Goal: Information Seeking & Learning: Learn about a topic

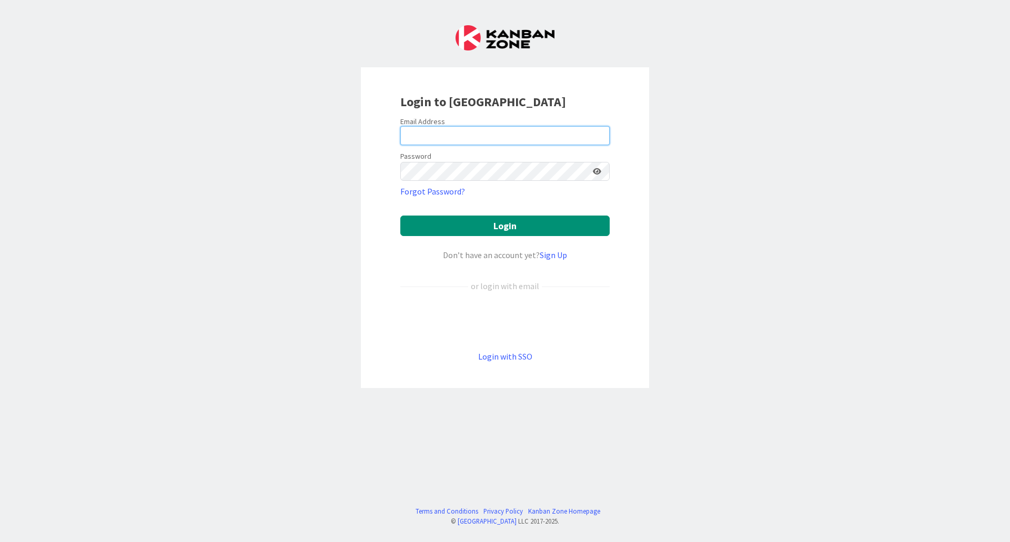
click at [537, 138] on input "email" at bounding box center [504, 135] width 209 height 19
type input "[PERSON_NAME][EMAIL_ADDRESS][DOMAIN_NAME]"
click at [400, 216] on button "Login" at bounding box center [504, 226] width 209 height 21
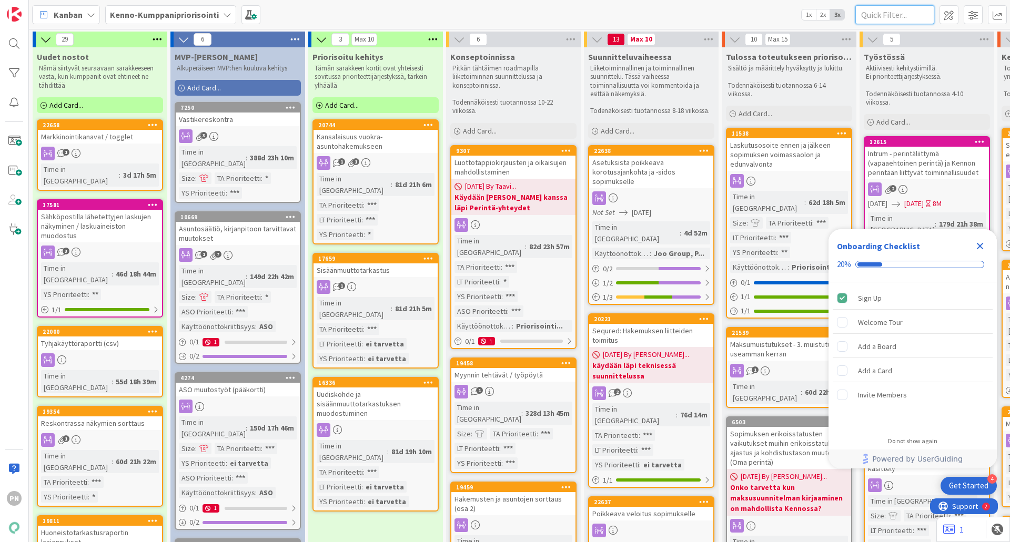
click at [880, 17] on input "text" at bounding box center [894, 14] width 79 height 19
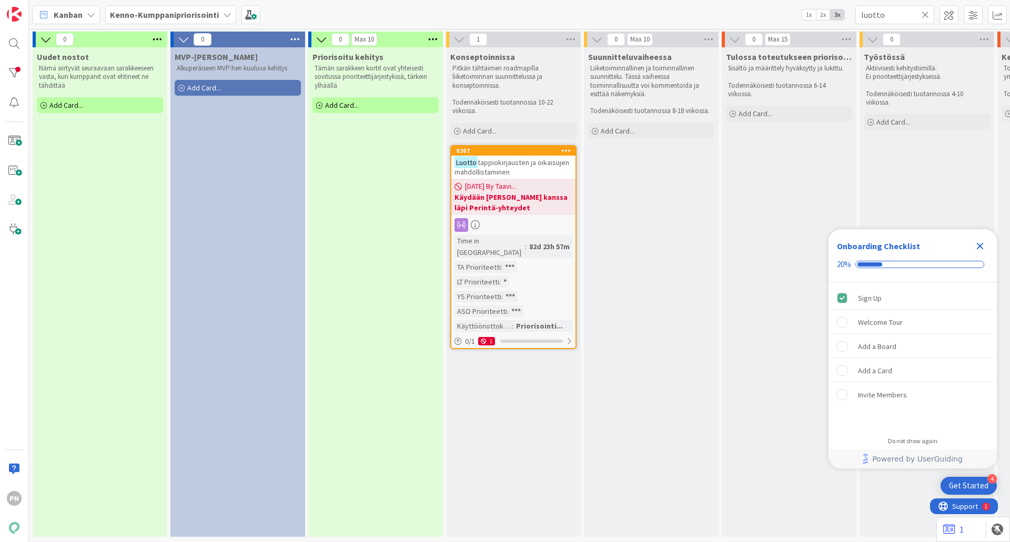
click at [500, 187] on span "[DATE] By Taavi..." at bounding box center [490, 186] width 51 height 11
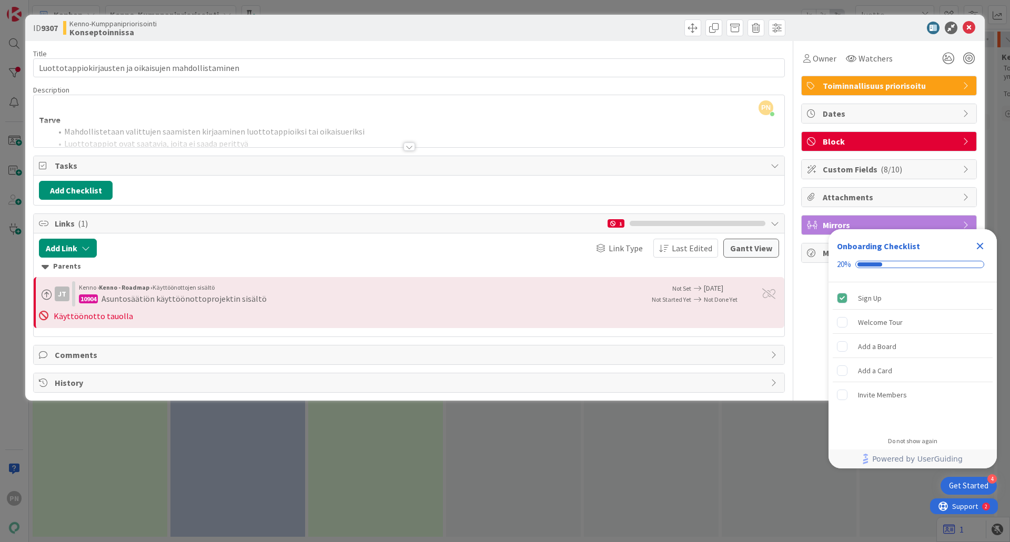
click at [412, 148] on div at bounding box center [409, 147] width 12 height 8
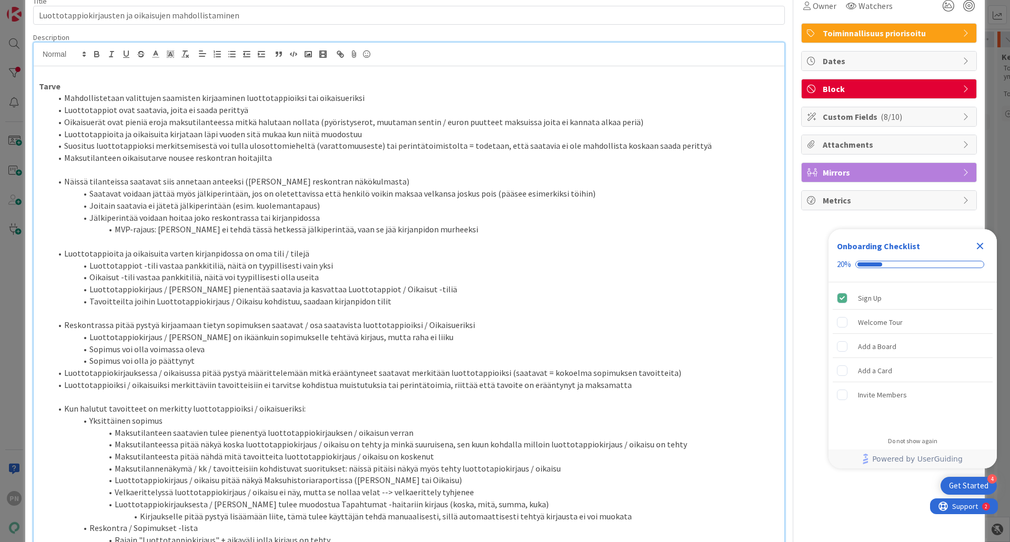
scroll to position [105, 0]
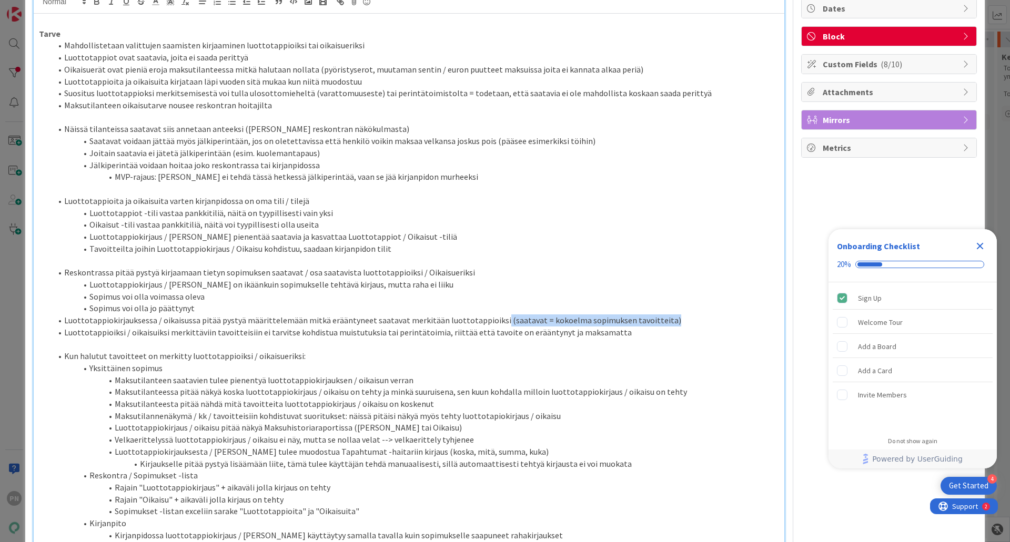
drag, startPoint x: 653, startPoint y: 320, endPoint x: 489, endPoint y: 323, distance: 163.6
click at [489, 323] on li "Luottotappiokirjauksessa / oikaisussa pitää pystyä määrittelemään mitkä eräänty…" at bounding box center [415, 320] width 727 height 12
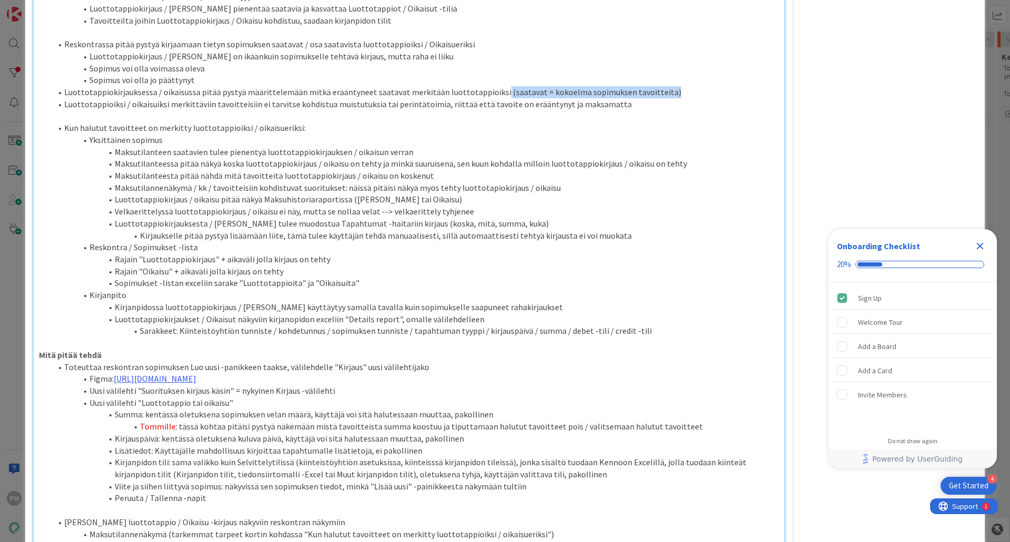
scroll to position [316, 0]
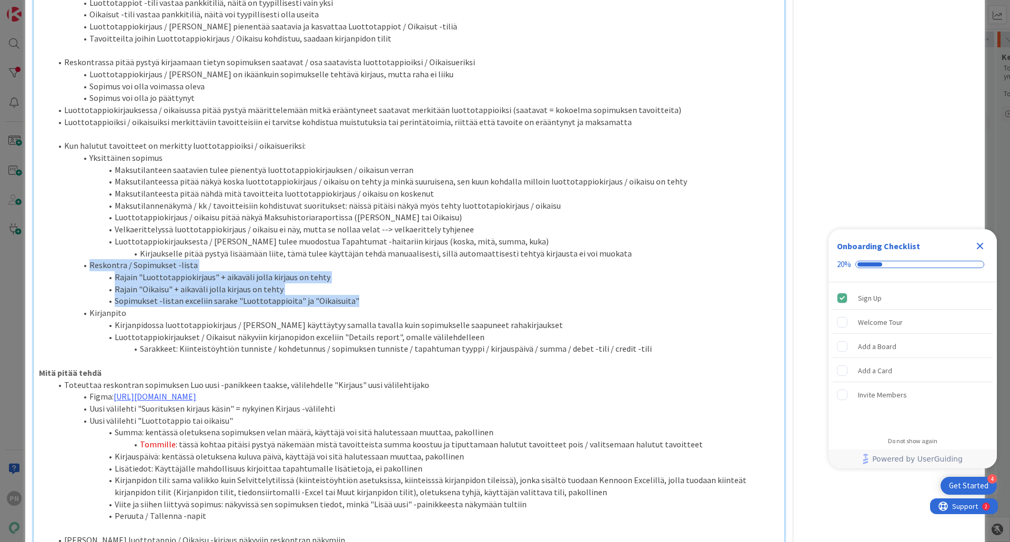
drag, startPoint x: 350, startPoint y: 298, endPoint x: 89, endPoint y: 265, distance: 263.0
click at [89, 265] on ol "Kun halutut tavoitteet on merkitty luottotappioiksi / oikaisueriksi: Yksittäine…" at bounding box center [409, 247] width 740 height 215
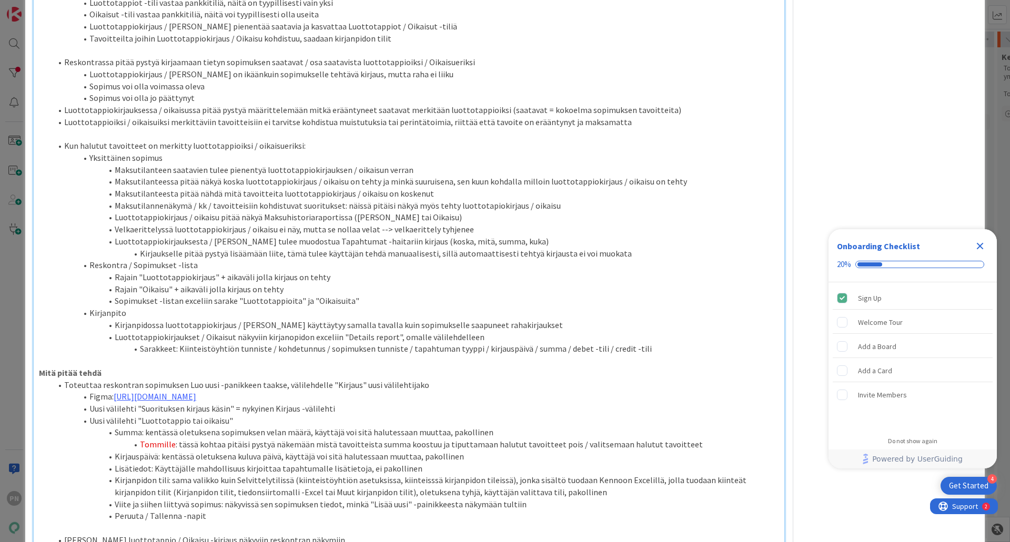
click at [302, 325] on li "Kirjanpidossa luottotappiokirjaus / [PERSON_NAME] käyttäytyy samalla tavalla ku…" at bounding box center [415, 325] width 727 height 12
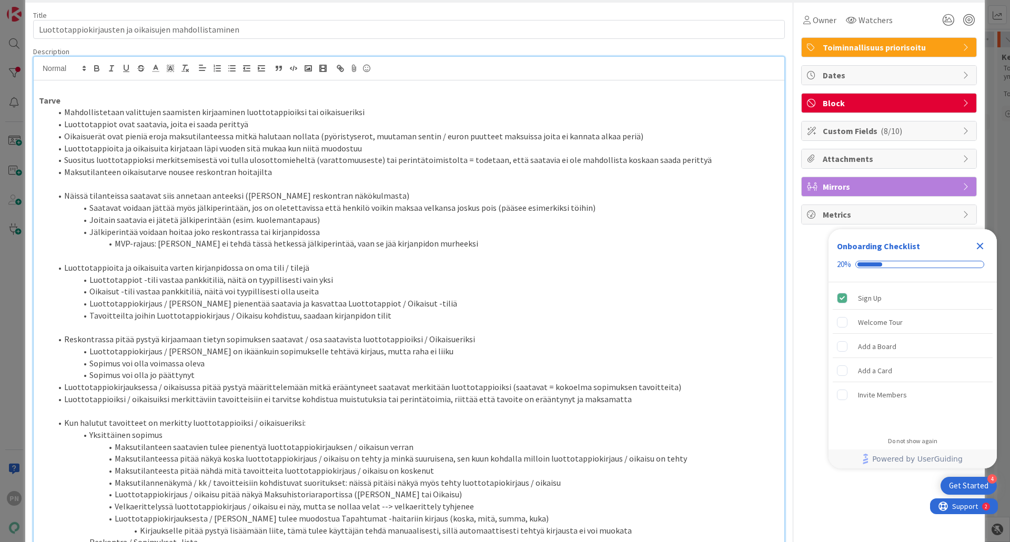
scroll to position [0, 0]
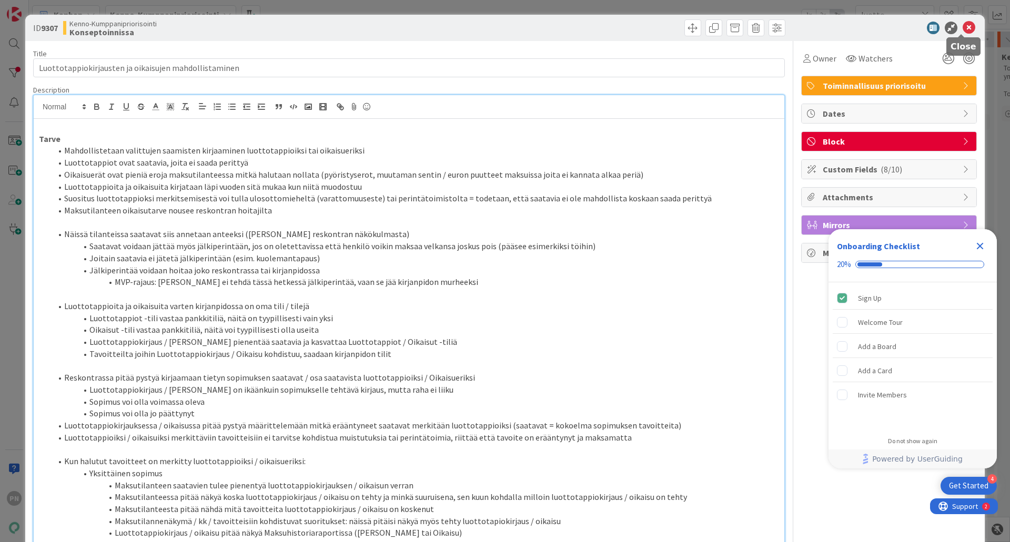
click at [962, 26] on icon at bounding box center [968, 28] width 13 height 13
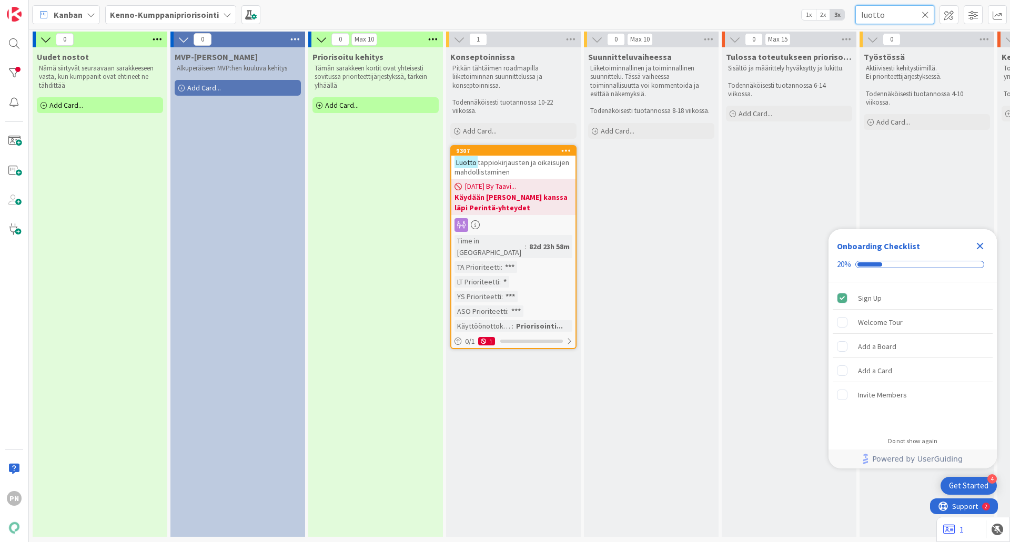
drag, startPoint x: 884, startPoint y: 15, endPoint x: 868, endPoint y: 23, distance: 17.9
click at [847, 14] on div "Kanban Kenno-Kumppanipriorisointi 1x 2x 3x luotto" at bounding box center [519, 14] width 981 height 29
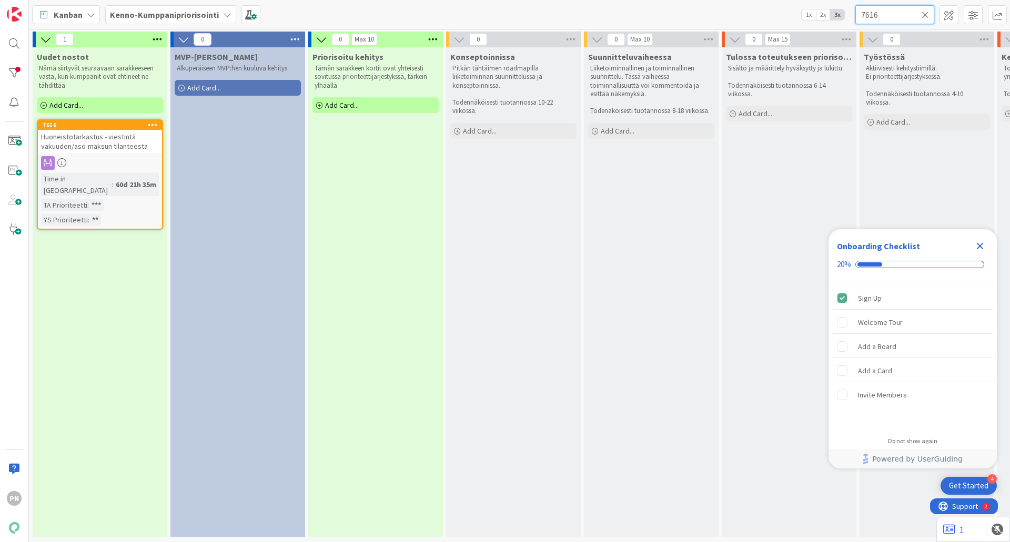
type input "7616"
click at [122, 143] on span "Huoneistotarkastus - viestintä vakuuden/aso-maksun tilanteesta" at bounding box center [94, 141] width 107 height 19
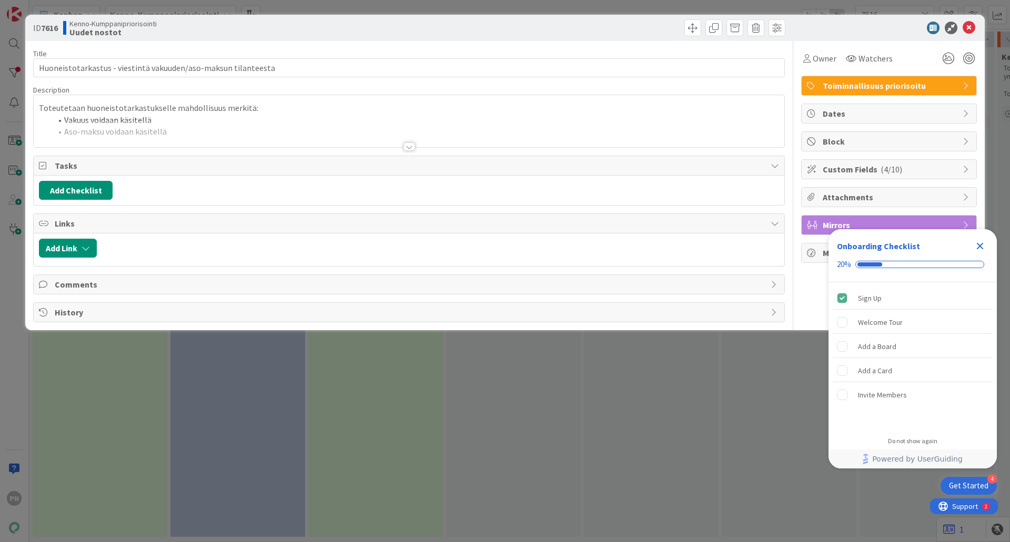
click at [406, 149] on div at bounding box center [409, 147] width 12 height 8
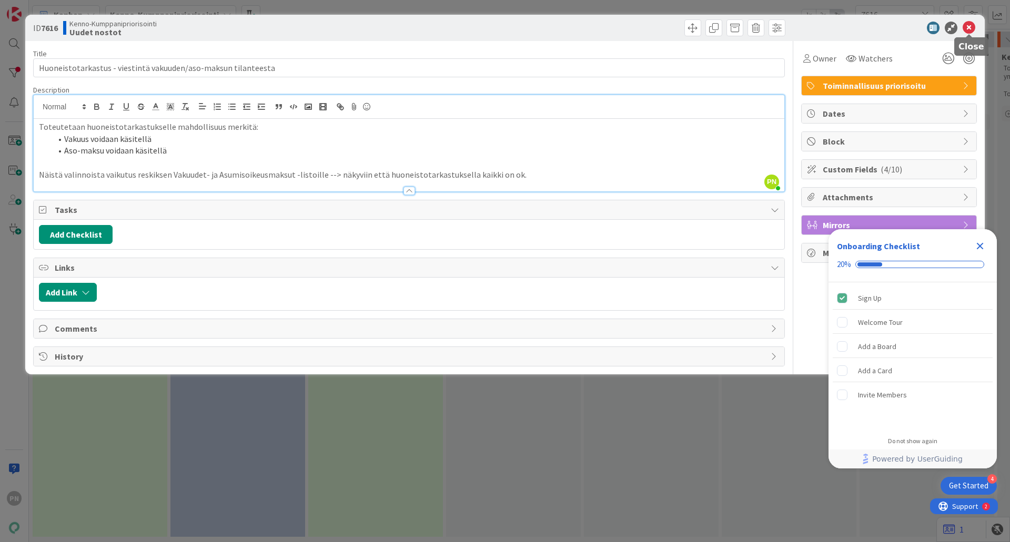
click at [965, 24] on icon at bounding box center [968, 28] width 13 height 13
